Goal: Task Accomplishment & Management: Use online tool/utility

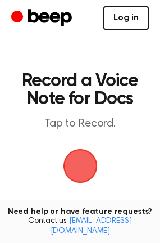
click at [139, 13] on link "Log in" at bounding box center [126, 18] width 46 height 24
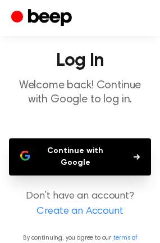
scroll to position [49, 0]
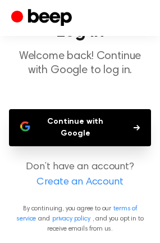
click at [96, 133] on button "Continue with Google" at bounding box center [80, 127] width 142 height 37
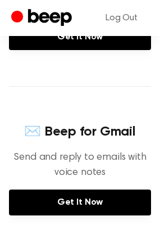
scroll to position [305, 0]
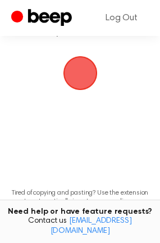
scroll to position [93, 0]
